Goal: Information Seeking & Learning: Learn about a topic

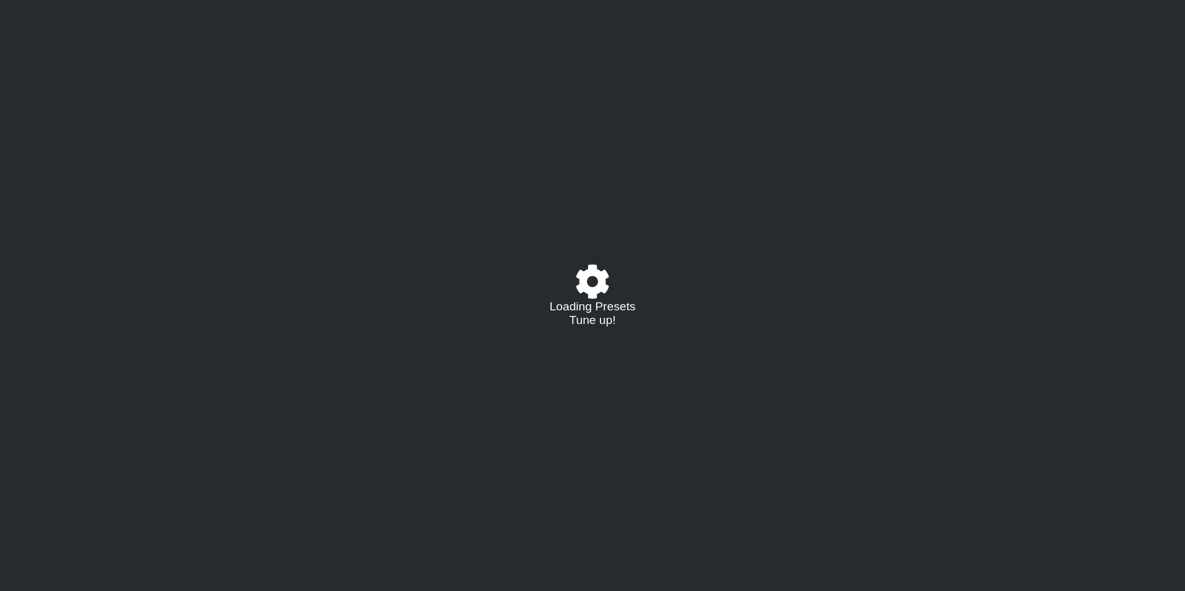
select select "/023602493829"
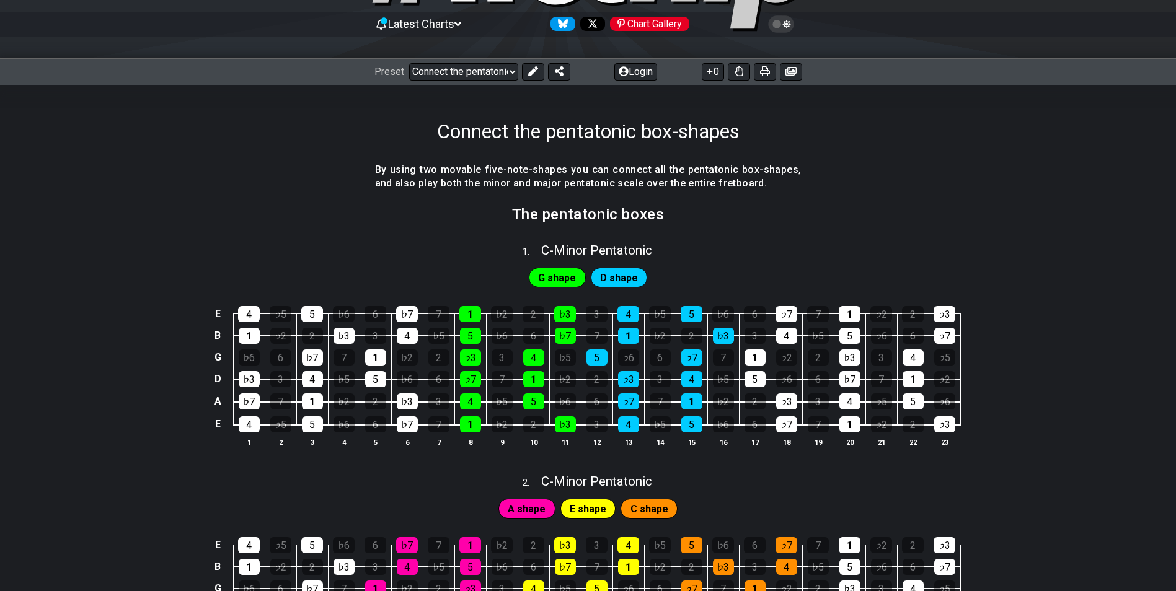
scroll to position [124, 0]
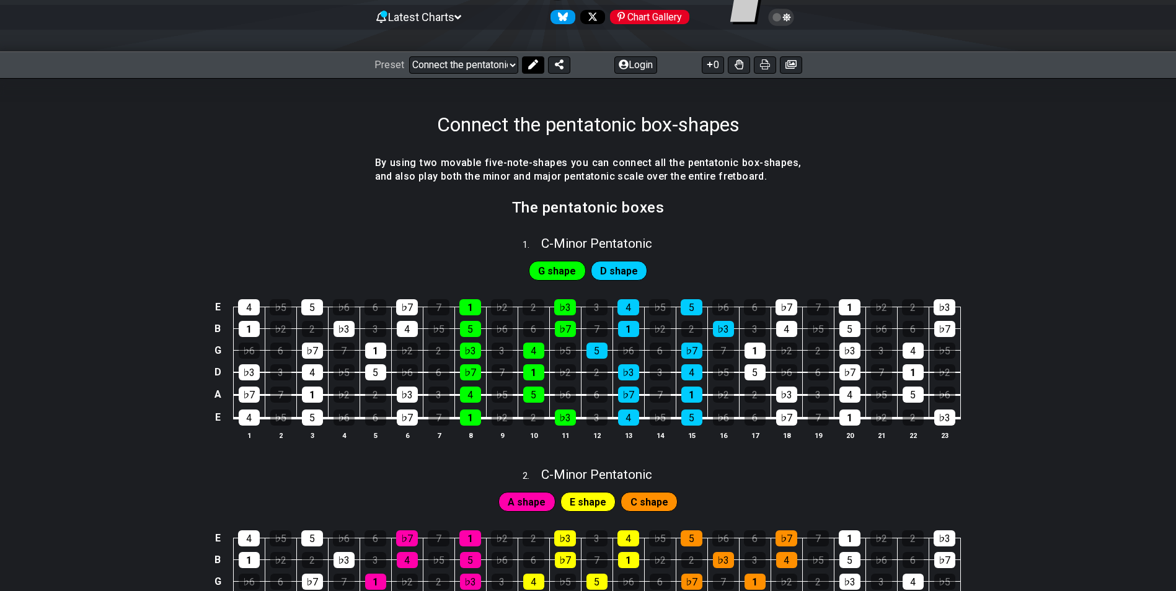
click at [531, 62] on icon at bounding box center [533, 65] width 10 height 10
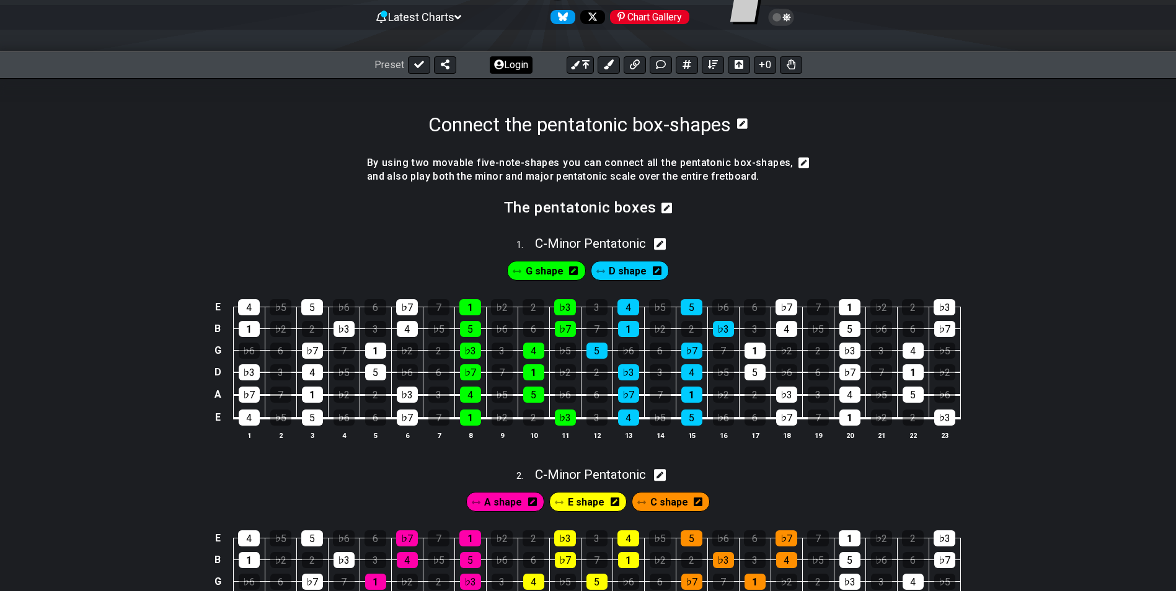
click at [500, 63] on icon at bounding box center [499, 65] width 10 height 10
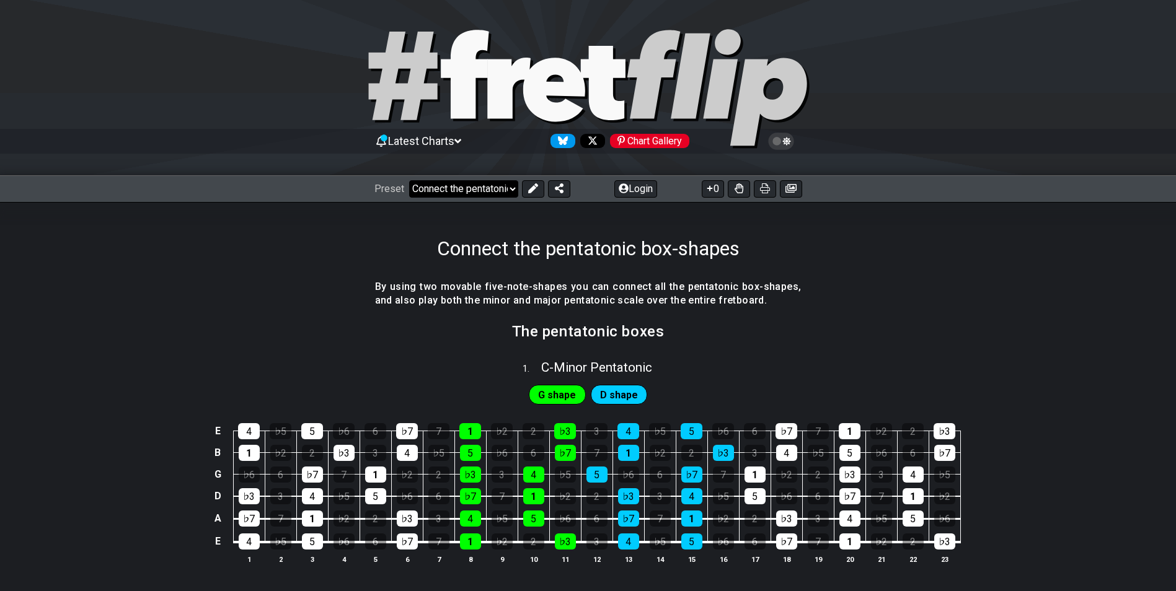
click at [459, 185] on select "Welcome to #fretflip! Connect the pentatonic box-shapes Custom Preset Minor Pen…" at bounding box center [463, 188] width 109 height 17
click at [409, 180] on select "Welcome to #fretflip! Connect the pentatonic box-shapes Custom Preset Minor Pen…" at bounding box center [463, 188] width 109 height 17
select select "/minor-pentatonic"
select select "C"
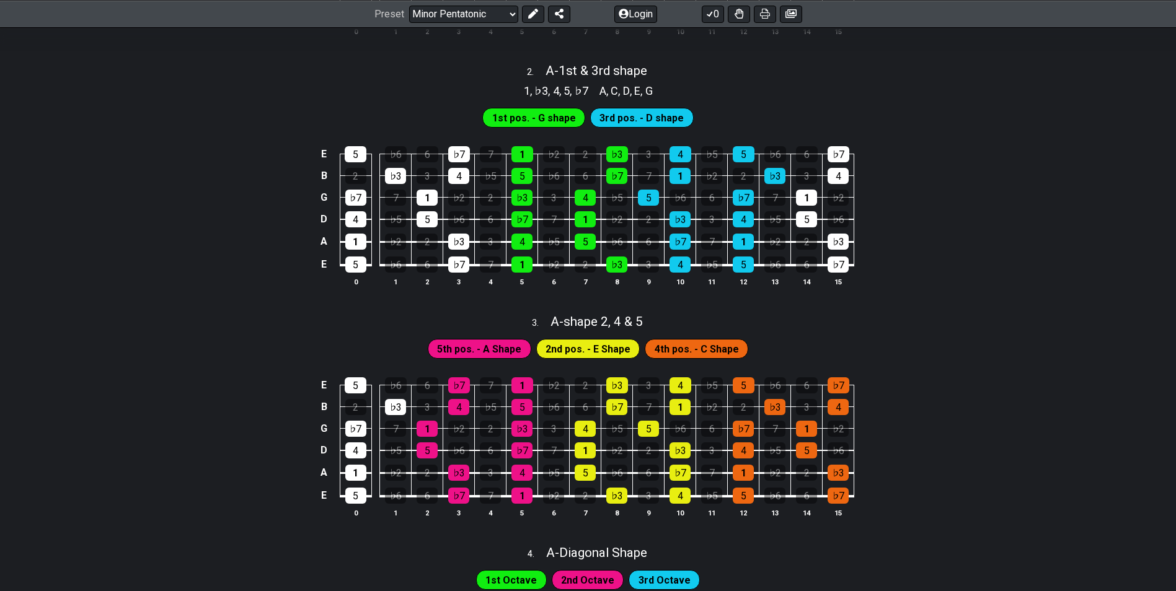
scroll to position [434, 0]
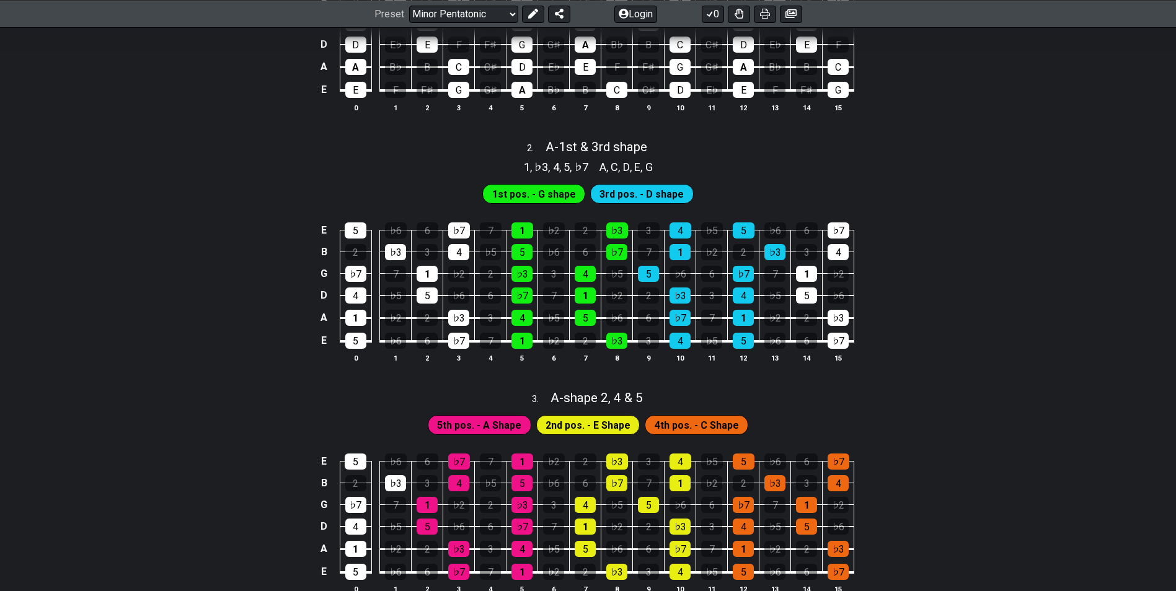
click at [541, 190] on span "1st pos. - G shape" at bounding box center [534, 194] width 84 height 18
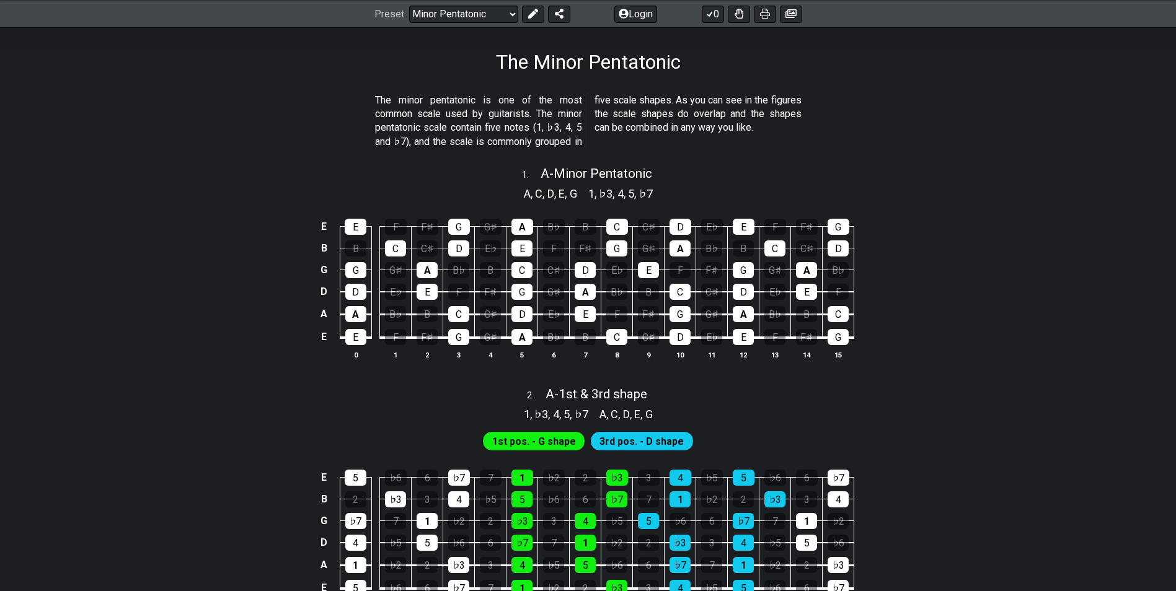
scroll to position [186, 0]
click at [761, 14] on icon at bounding box center [765, 14] width 10 height 10
click at [613, 392] on span "A - 1st & 3rd shape" at bounding box center [597, 395] width 102 height 15
select select "A"
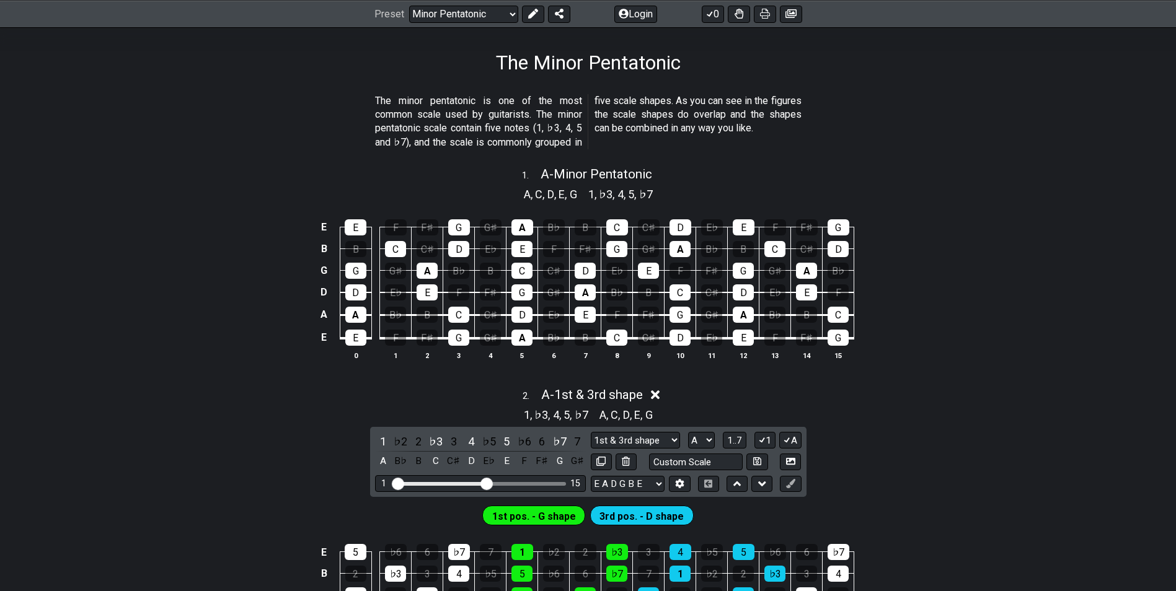
click at [709, 390] on div "2 . A - 1st & 3rd shape" at bounding box center [588, 392] width 1176 height 24
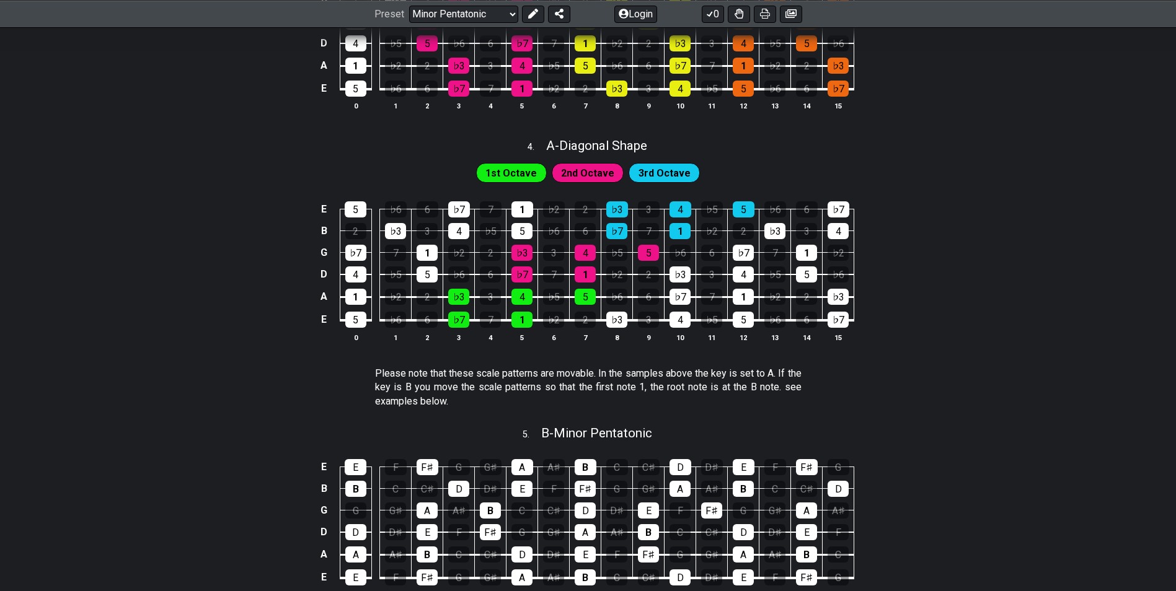
scroll to position [1054, 0]
